Goal: Find specific page/section: Find specific page/section

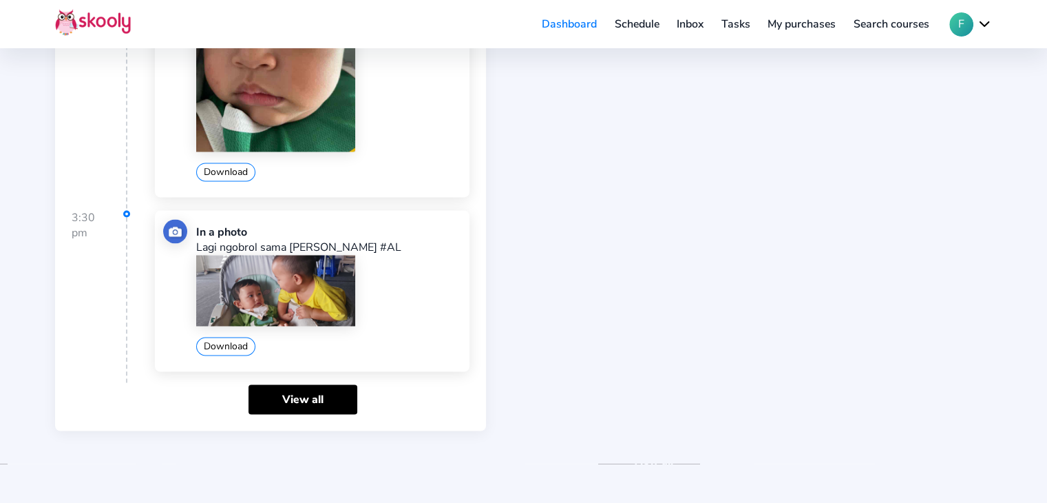
scroll to position [2208, 0]
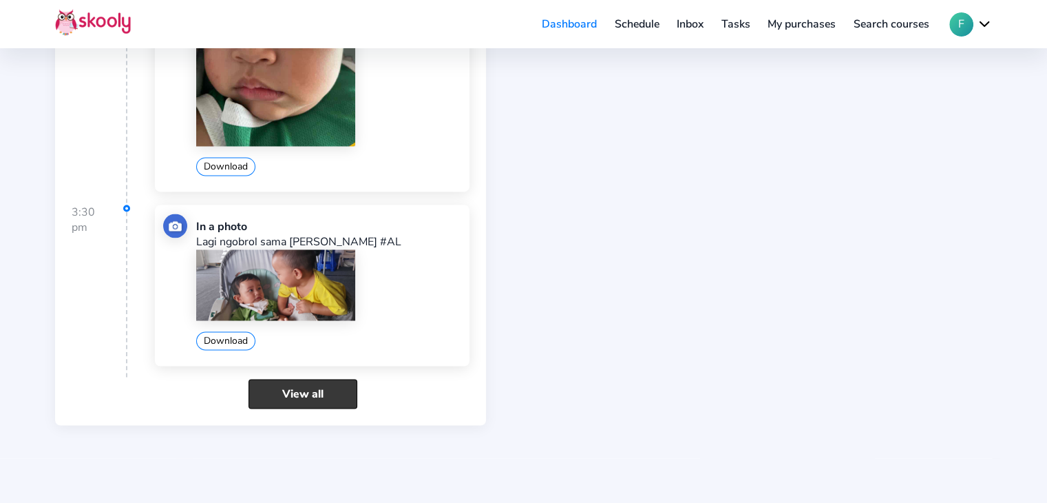
click at [322, 381] on link "View all" at bounding box center [303, 394] width 109 height 30
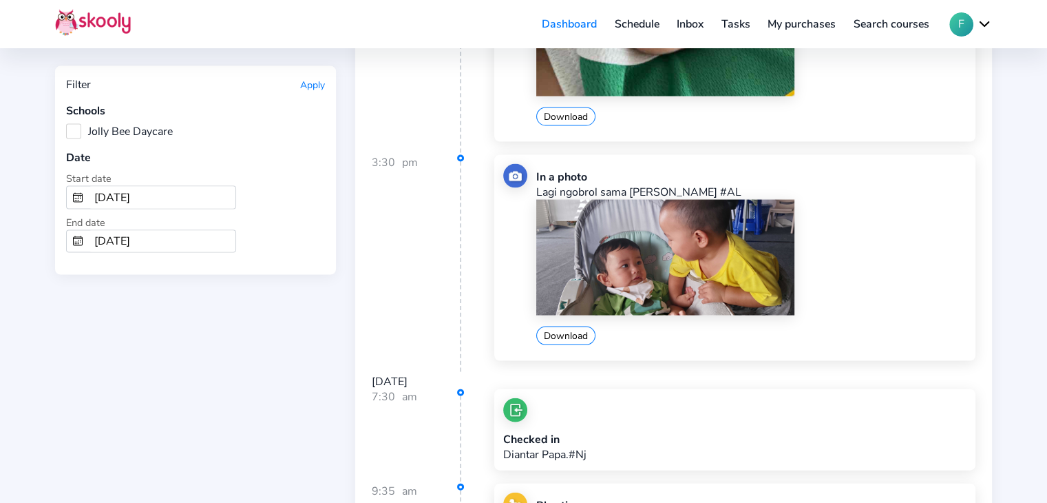
scroll to position [2892, 0]
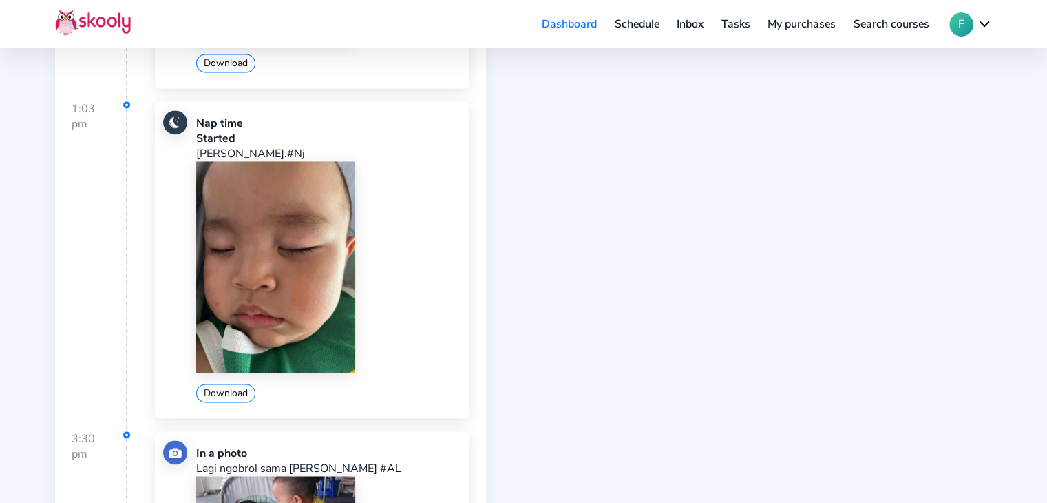
scroll to position [2245, 0]
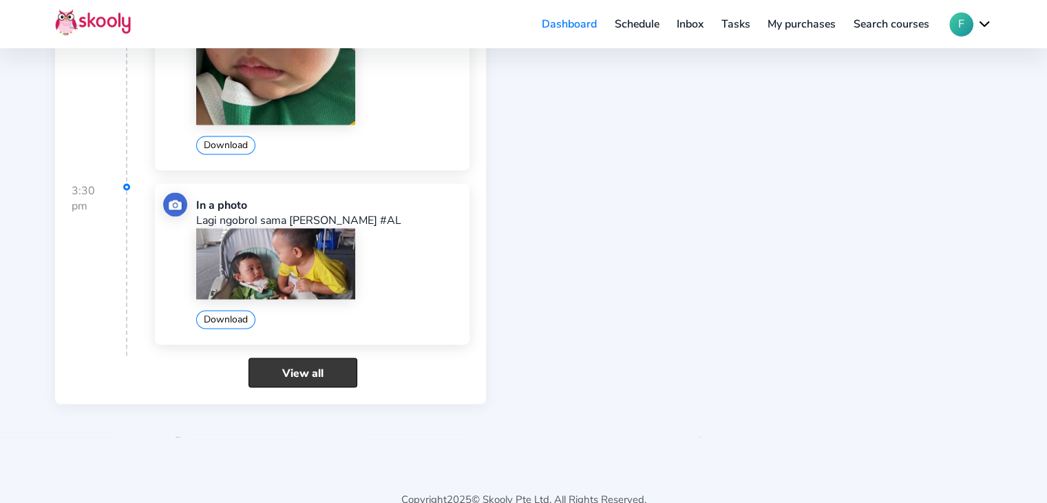
click at [337, 357] on link "View all" at bounding box center [303, 372] width 109 height 30
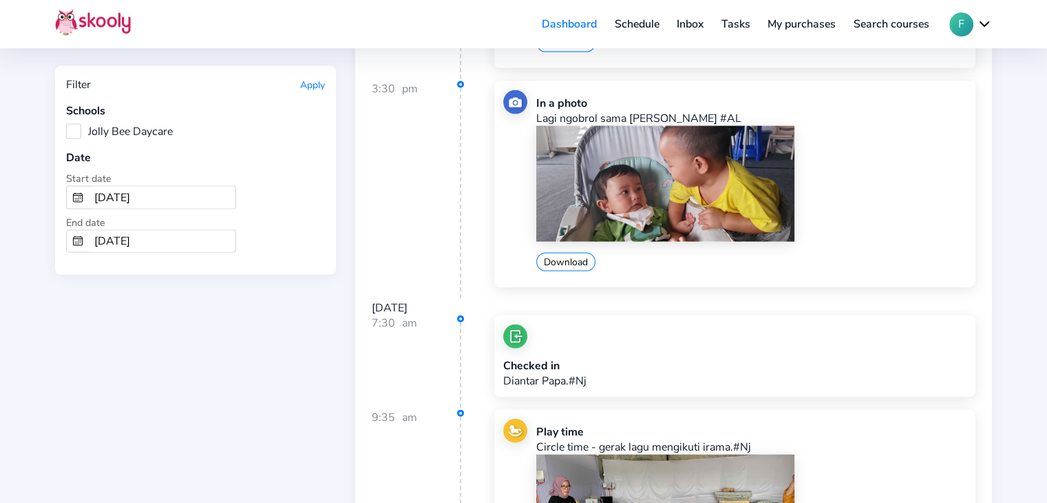
scroll to position [2823, 0]
